Goal: Task Accomplishment & Management: Use online tool/utility

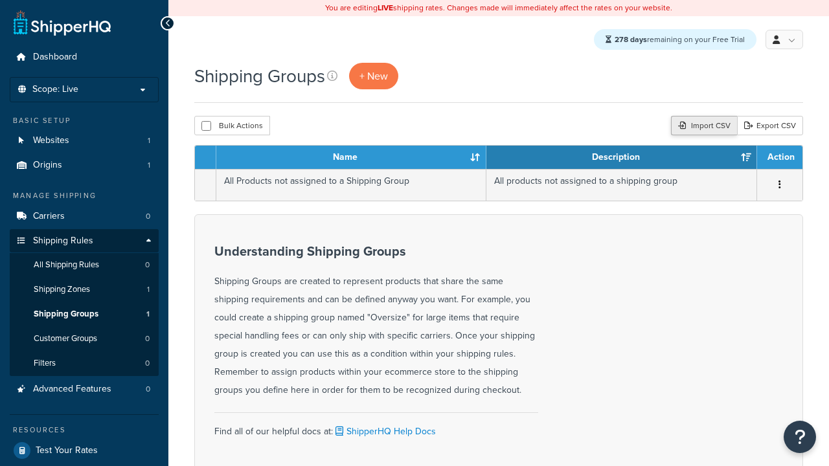
click at [703, 127] on div "Import CSV" at bounding box center [704, 125] width 66 height 19
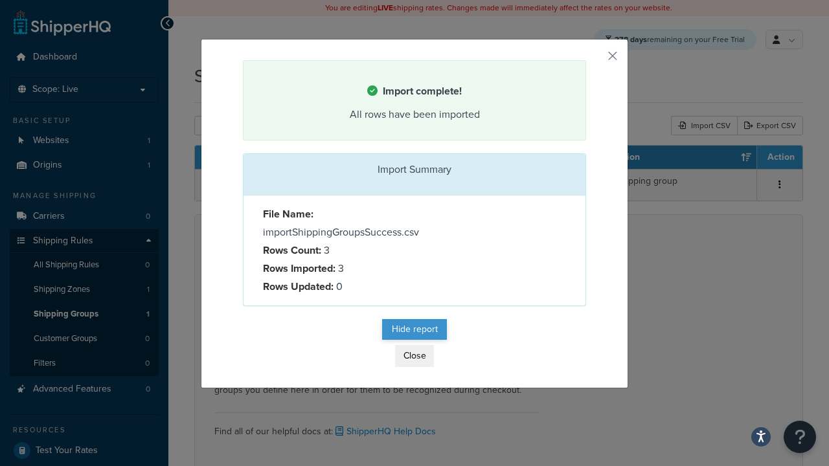
click at [414, 330] on button "Hide report" at bounding box center [414, 329] width 65 height 21
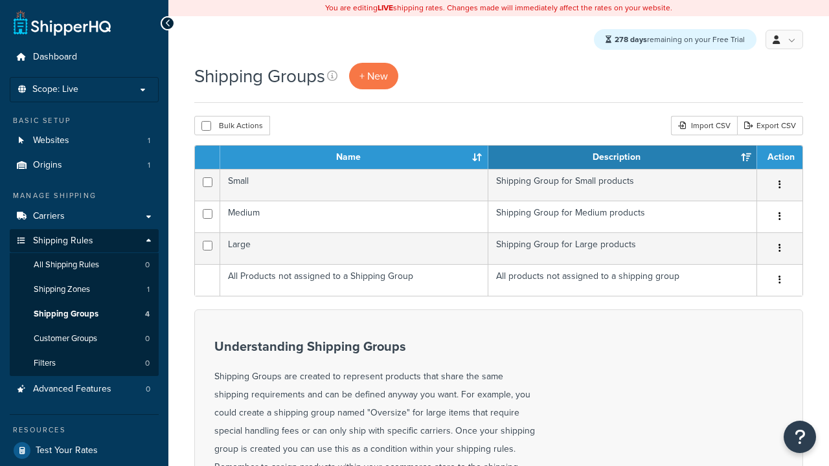
click at [703, 127] on div "Import CSV" at bounding box center [704, 125] width 66 height 19
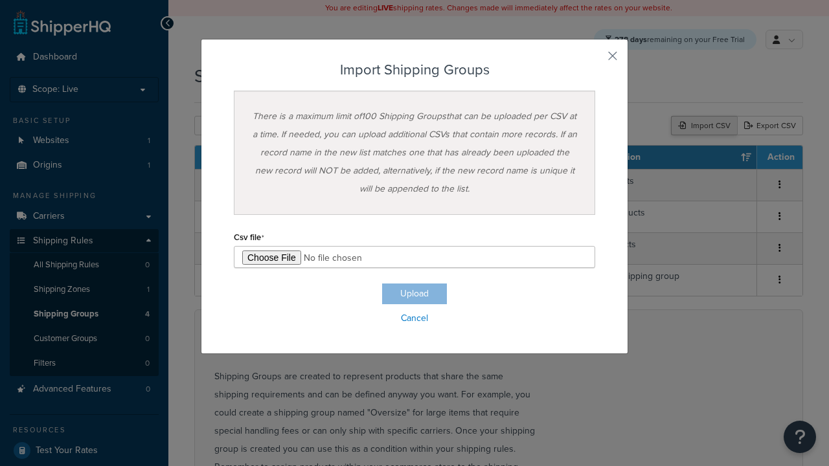
type input "C:\fakepath\importShippingGroupsFailure.csv"
click at [414, 294] on button "Upload" at bounding box center [414, 294] width 65 height 21
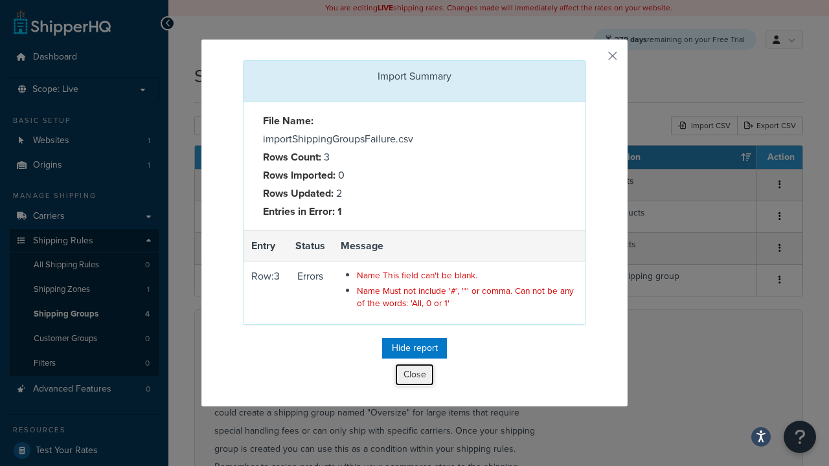
click at [414, 376] on button "Close" at bounding box center [414, 375] width 39 height 22
